Goal: Task Accomplishment & Management: Complete application form

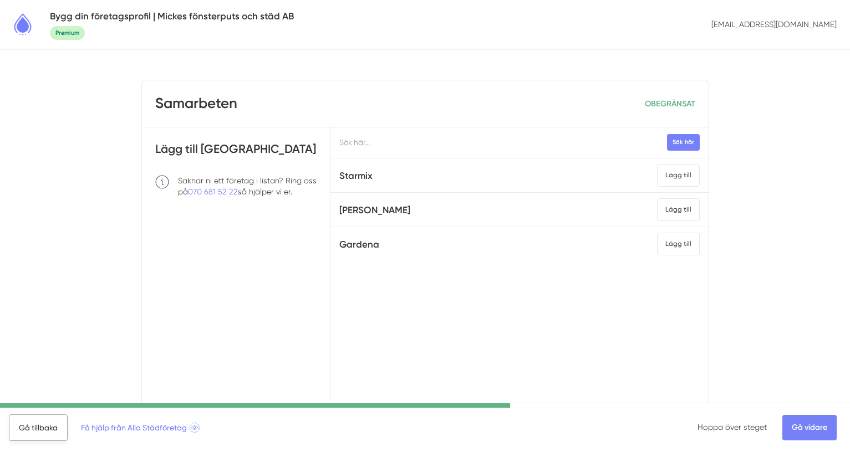
click at [49, 436] on link "Gå tillbaka" at bounding box center [38, 428] width 59 height 27
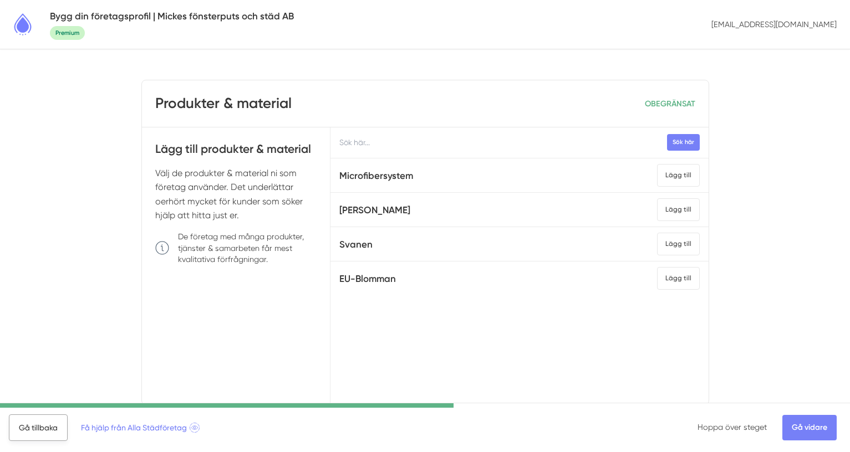
click at [44, 432] on link "Gå tillbaka" at bounding box center [38, 428] width 59 height 27
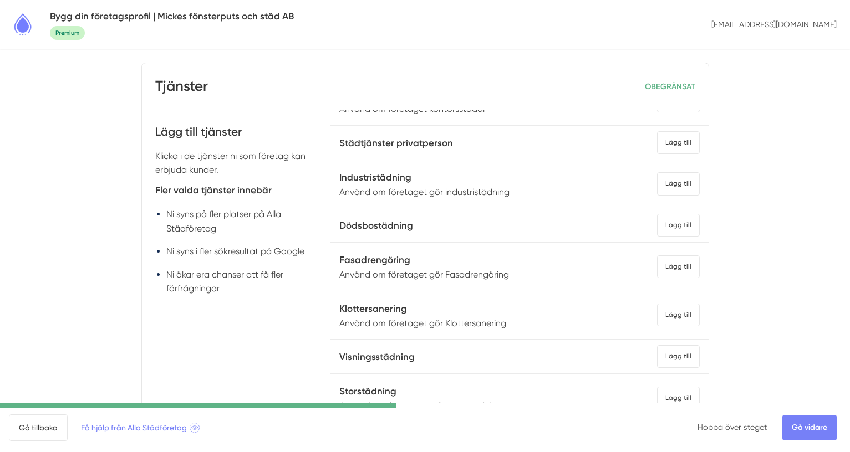
scroll to position [821, 0]
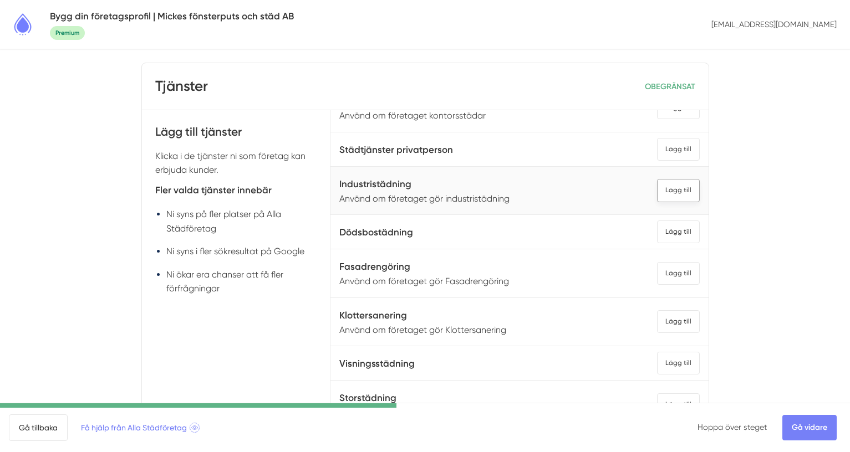
click at [682, 187] on div "Lägg till" at bounding box center [678, 190] width 43 height 23
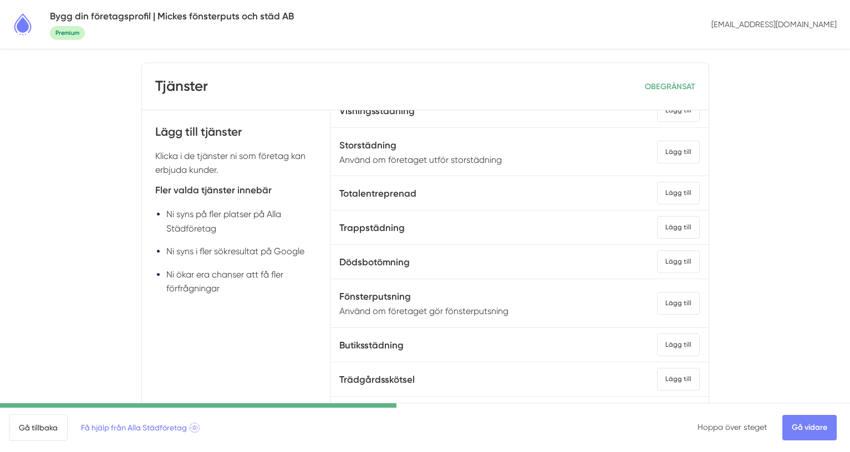
scroll to position [1077, 0]
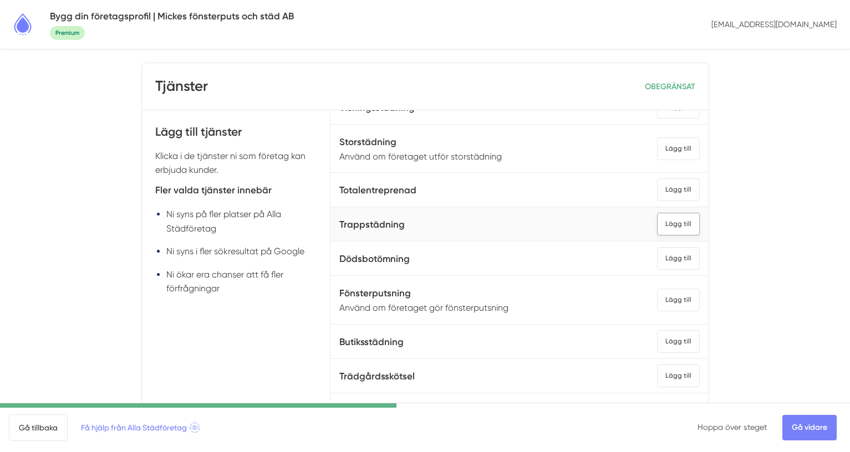
click at [681, 214] on div "Lägg till" at bounding box center [678, 224] width 43 height 23
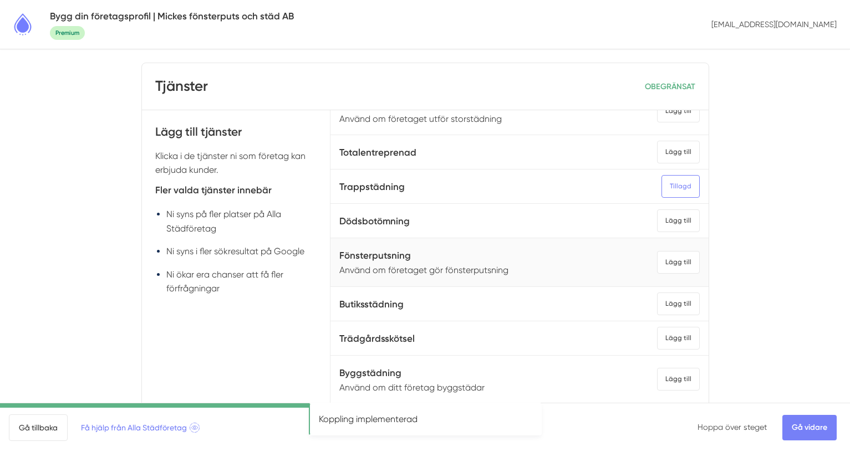
scroll to position [1116, 0]
click at [693, 255] on div "Lägg till" at bounding box center [678, 260] width 43 height 23
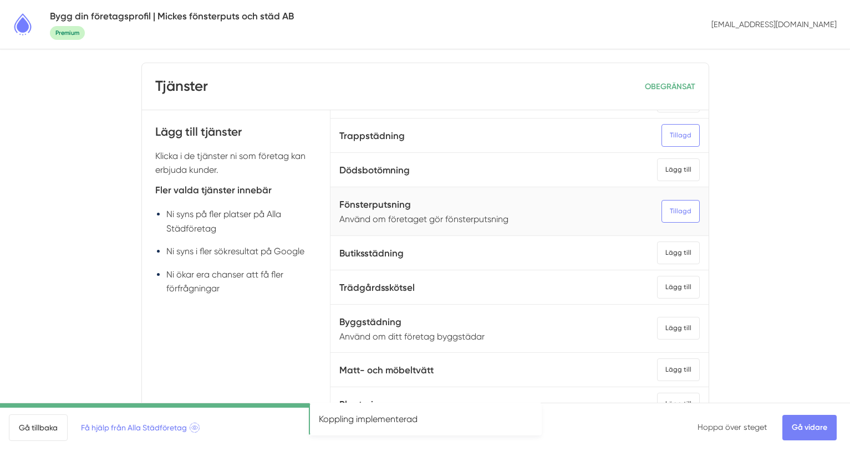
scroll to position [1176, 0]
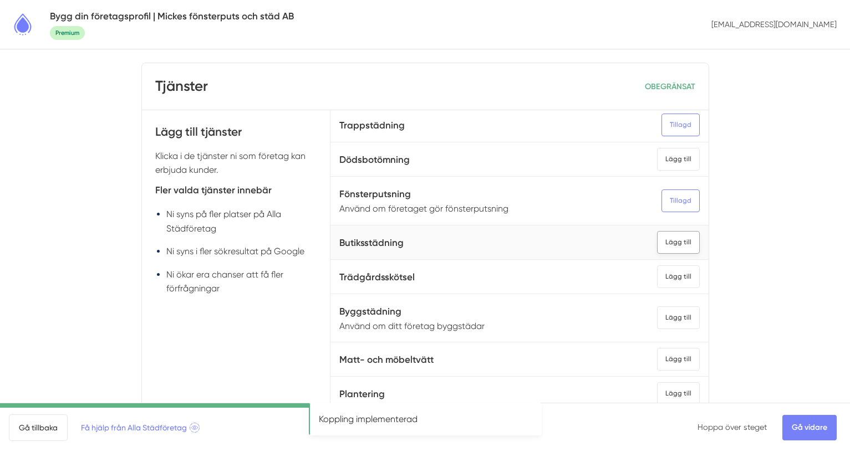
click at [674, 247] on div "Lägg till" at bounding box center [678, 242] width 43 height 23
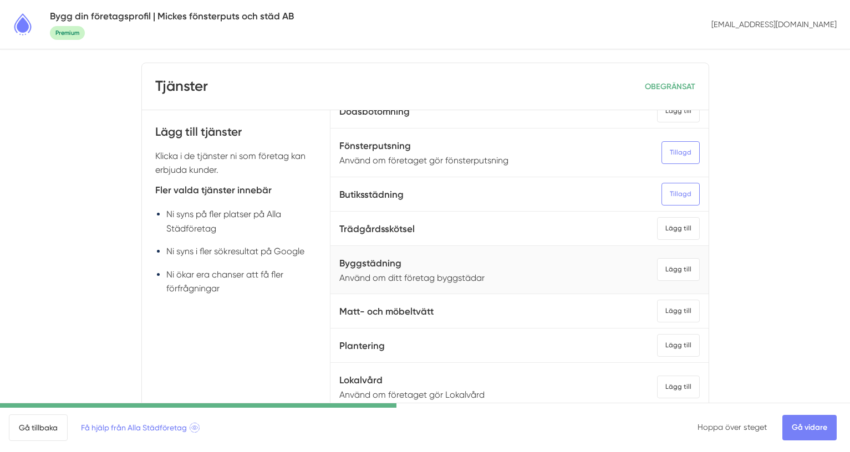
scroll to position [1226, 0]
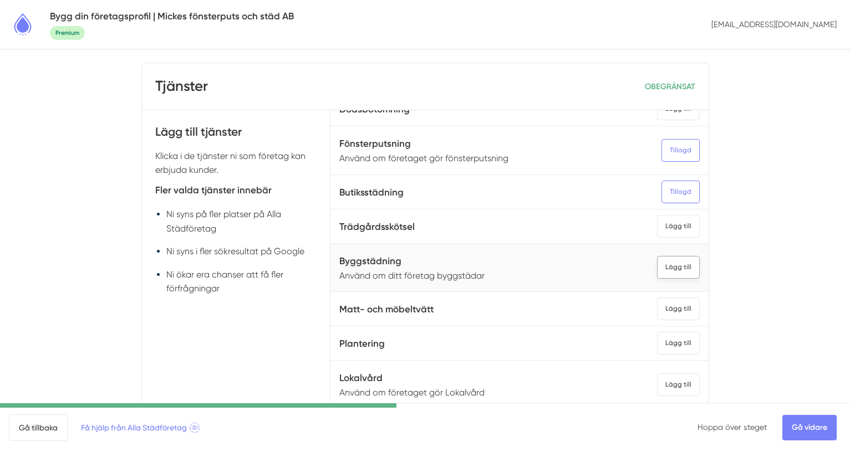
click at [675, 274] on div "Lägg till" at bounding box center [678, 267] width 43 height 23
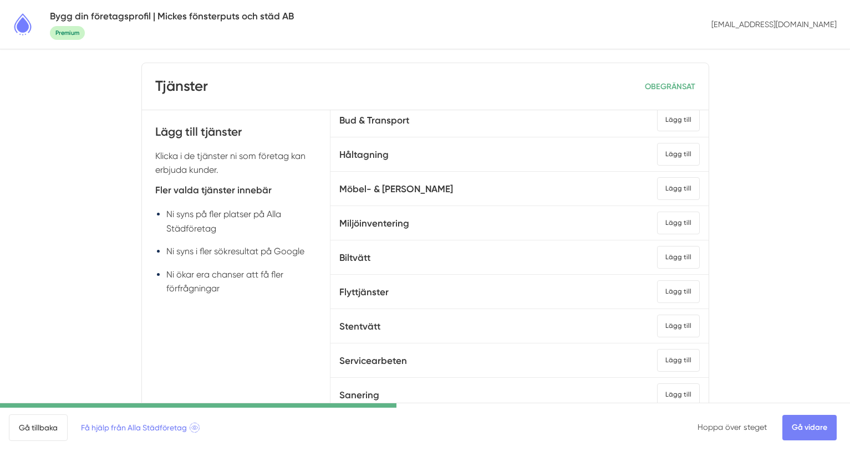
scroll to position [0, 0]
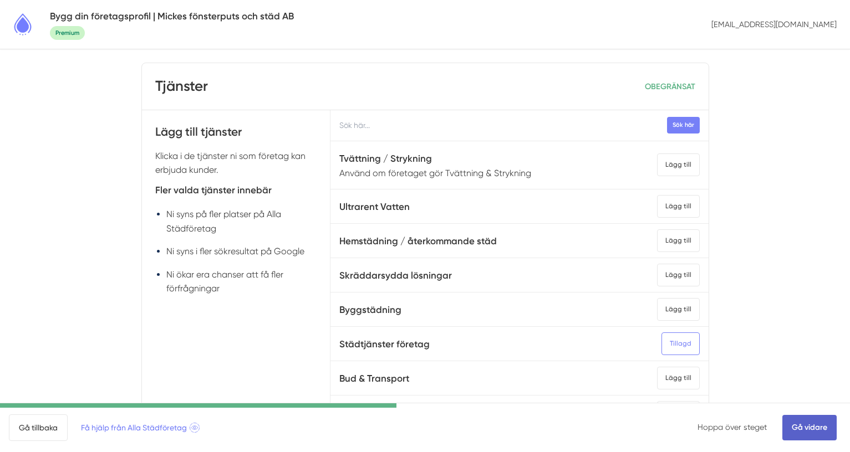
click at [824, 433] on link "Gå vidare" at bounding box center [809, 427] width 54 height 25
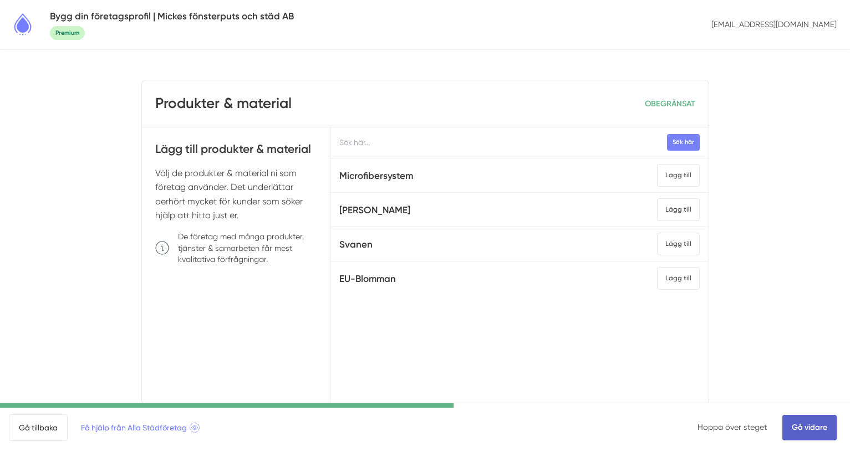
click at [802, 427] on link "Gå vidare" at bounding box center [809, 427] width 54 height 25
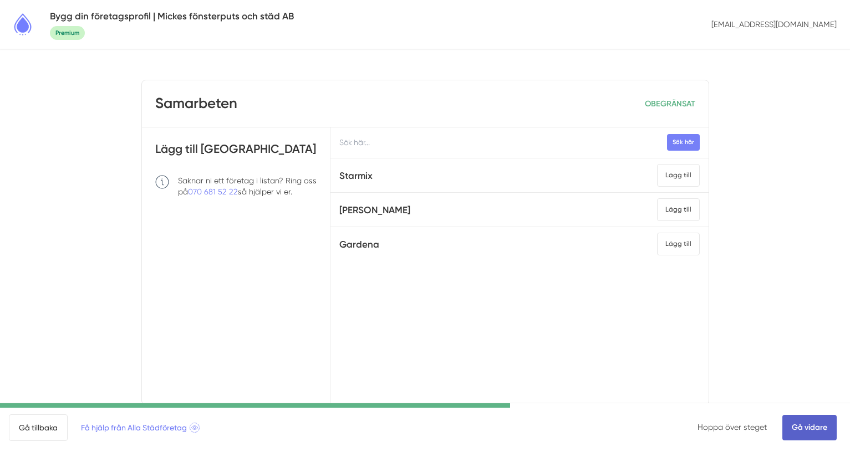
click at [806, 425] on link "Gå vidare" at bounding box center [809, 427] width 54 height 25
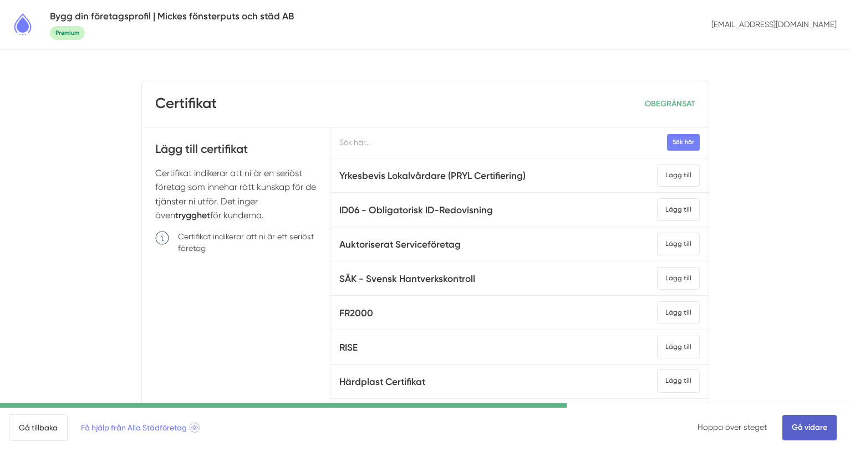
click at [806, 433] on link "Gå vidare" at bounding box center [809, 427] width 54 height 25
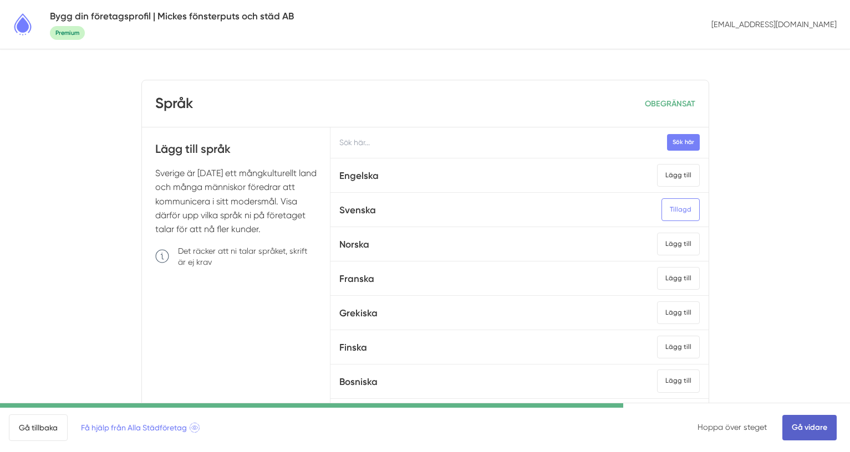
click at [815, 430] on link "Gå vidare" at bounding box center [809, 427] width 54 height 25
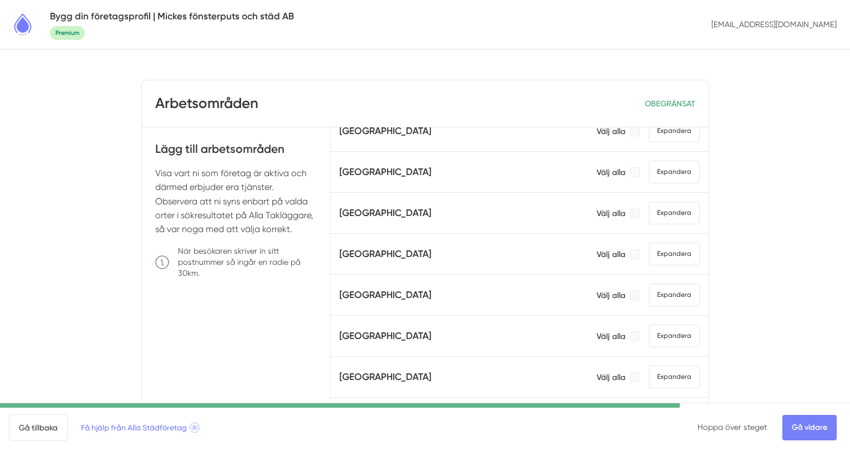
scroll to position [545, 0]
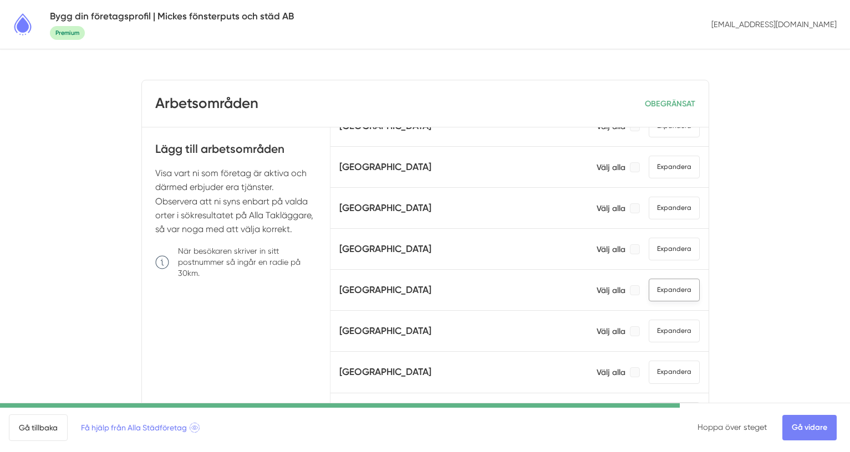
click at [675, 289] on span "Expandera" at bounding box center [673, 290] width 51 height 23
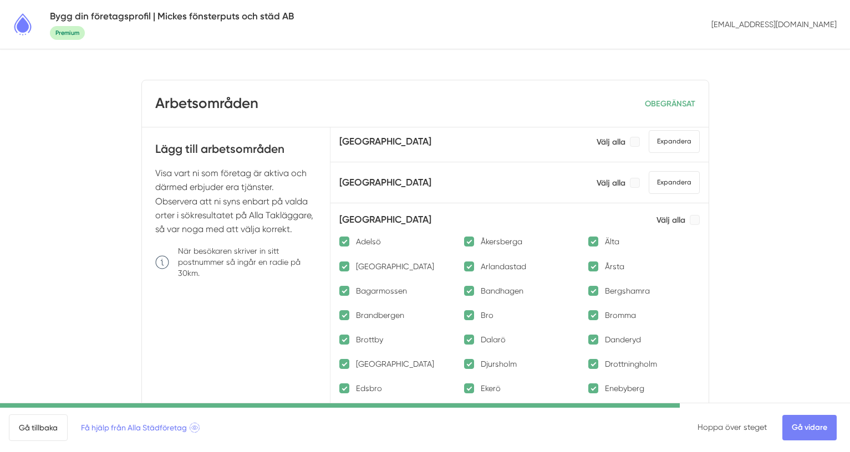
scroll to position [613, 0]
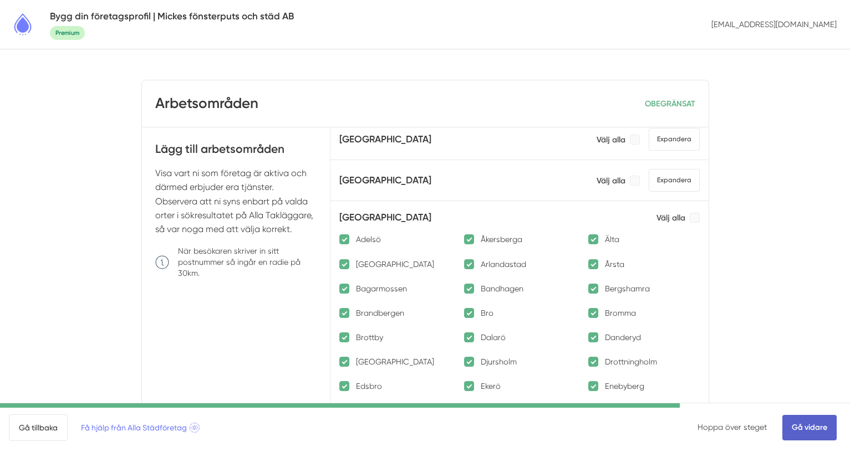
click at [800, 423] on link "Gå vidare" at bounding box center [809, 427] width 54 height 25
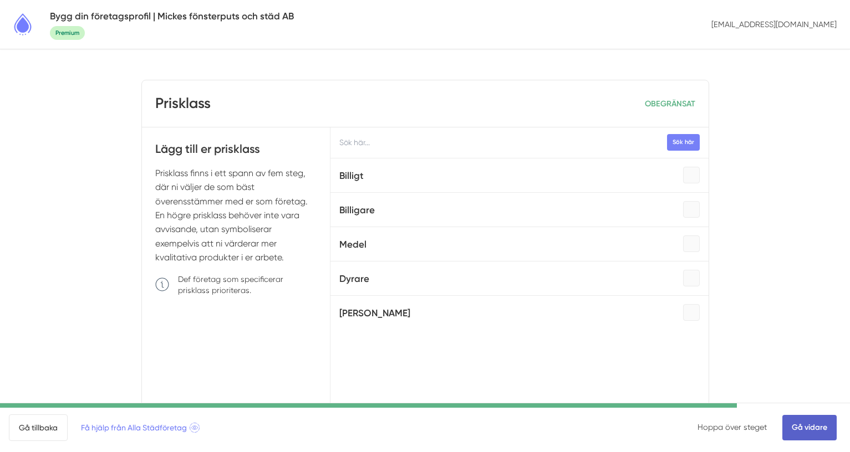
click at [797, 429] on link "Gå vidare" at bounding box center [809, 427] width 54 height 25
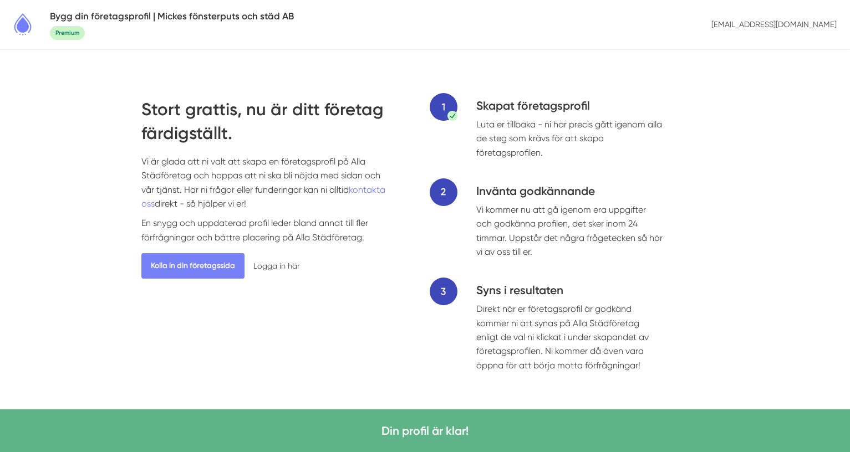
scroll to position [11, 0]
